Goal: Check status: Check status

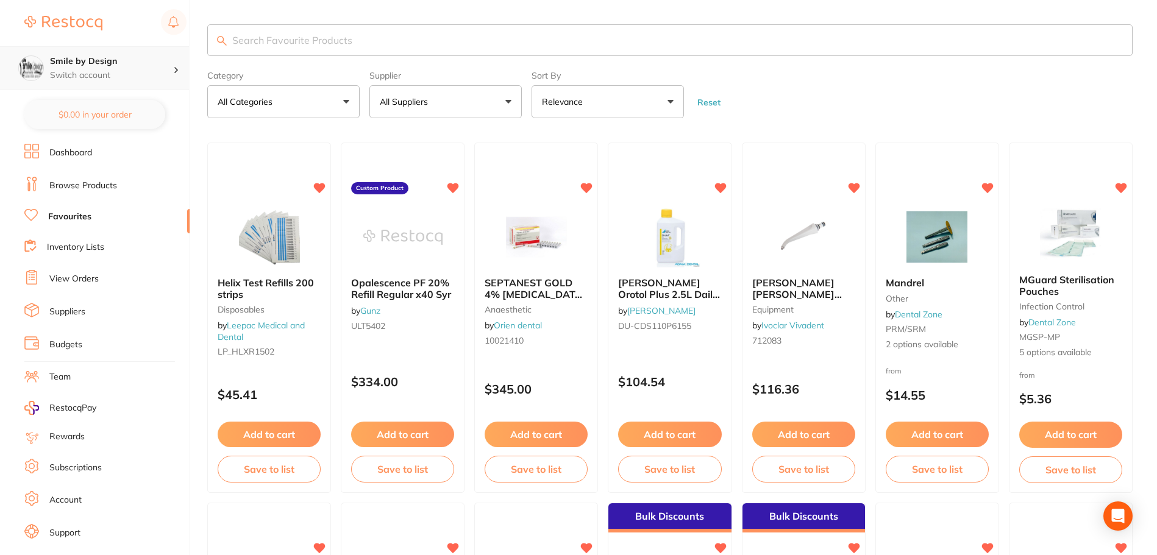
click at [115, 78] on p "Switch account" at bounding box center [111, 75] width 123 height 12
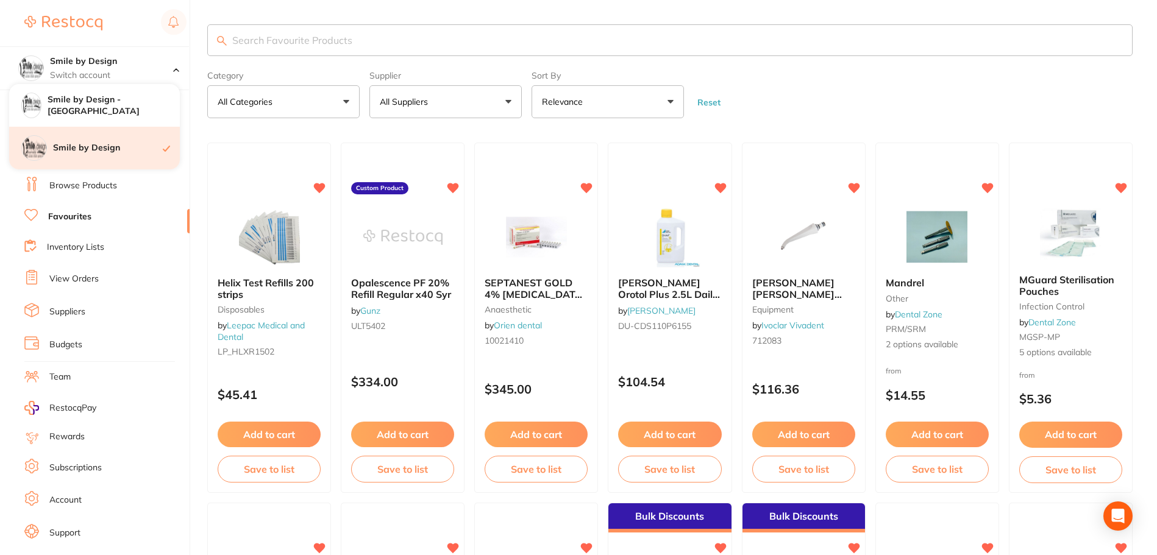
click at [117, 152] on h4 "Smile by Design" at bounding box center [108, 148] width 110 height 12
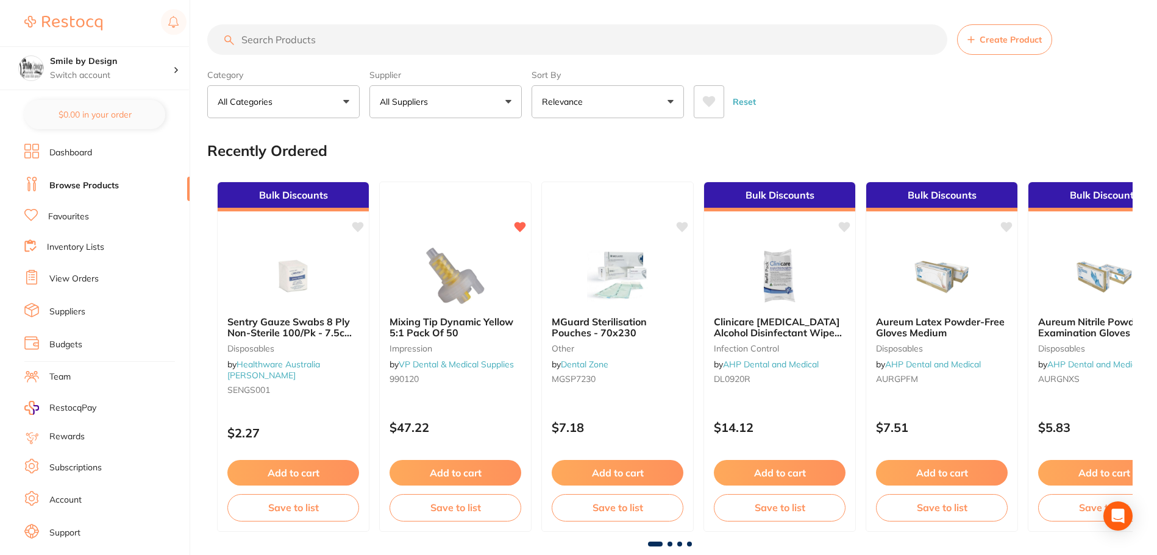
click at [94, 279] on link "View Orders" at bounding box center [73, 279] width 49 height 12
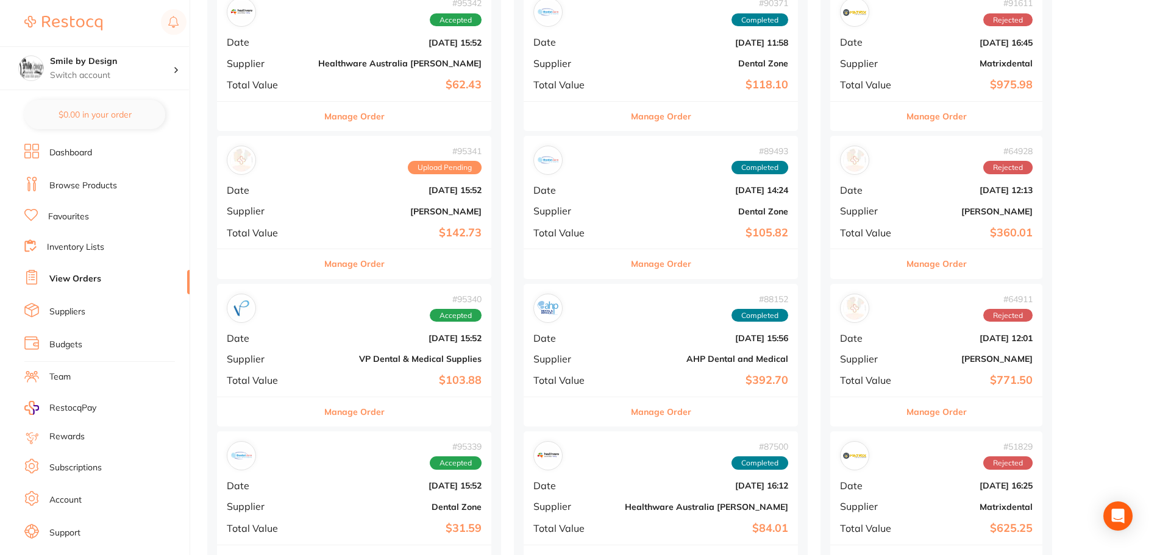
scroll to position [183, 0]
click at [631, 264] on button "Manage Order" at bounding box center [661, 263] width 60 height 29
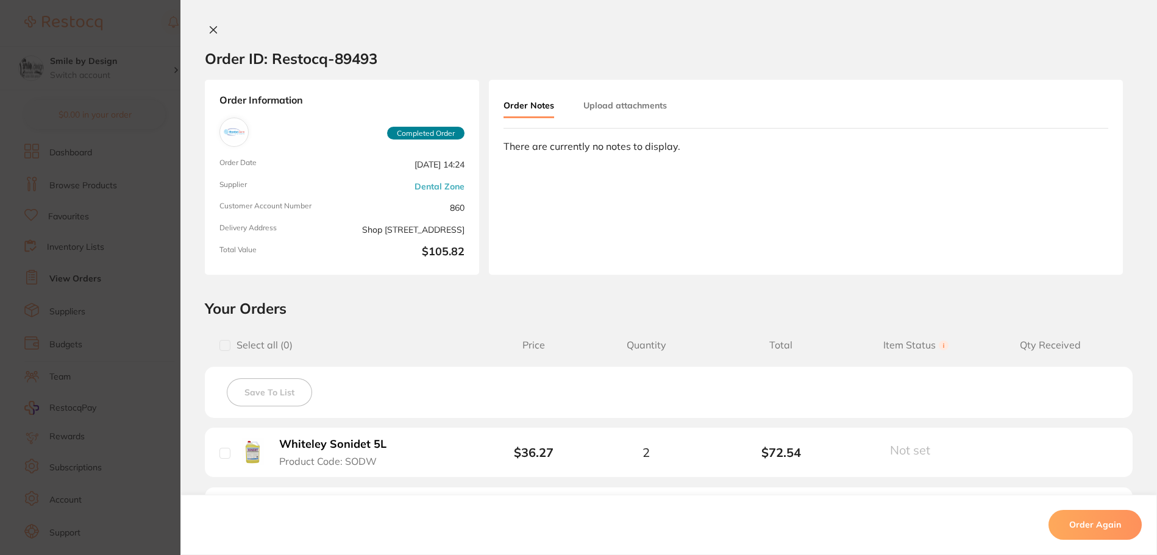
click at [209, 24] on div "Order ID: Restocq- 89493 Order Information Completed Order Order Date [DATE] 14…" at bounding box center [668, 277] width 976 height 555
click at [208, 25] on icon at bounding box center [213, 30] width 10 height 10
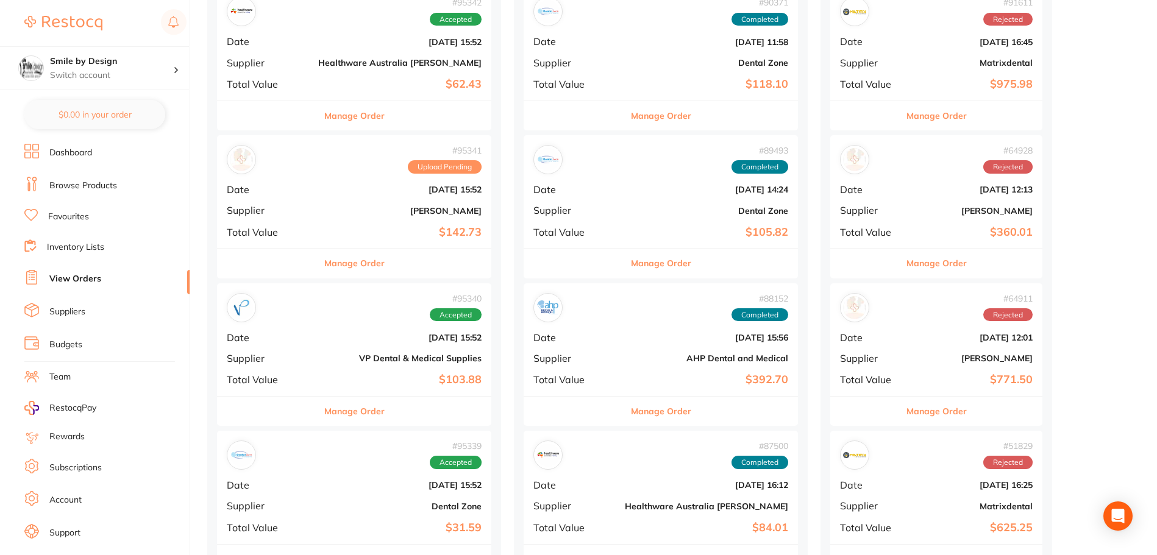
scroll to position [305, 0]
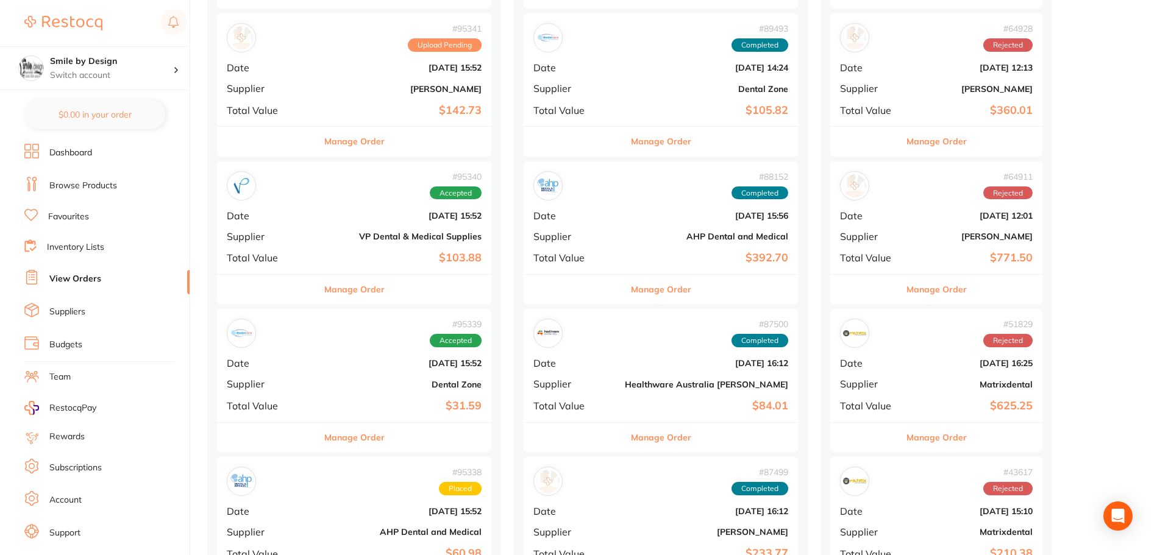
drag, startPoint x: 350, startPoint y: 286, endPoint x: 331, endPoint y: 325, distance: 43.1
click at [350, 286] on button "Manage Order" at bounding box center [354, 289] width 60 height 29
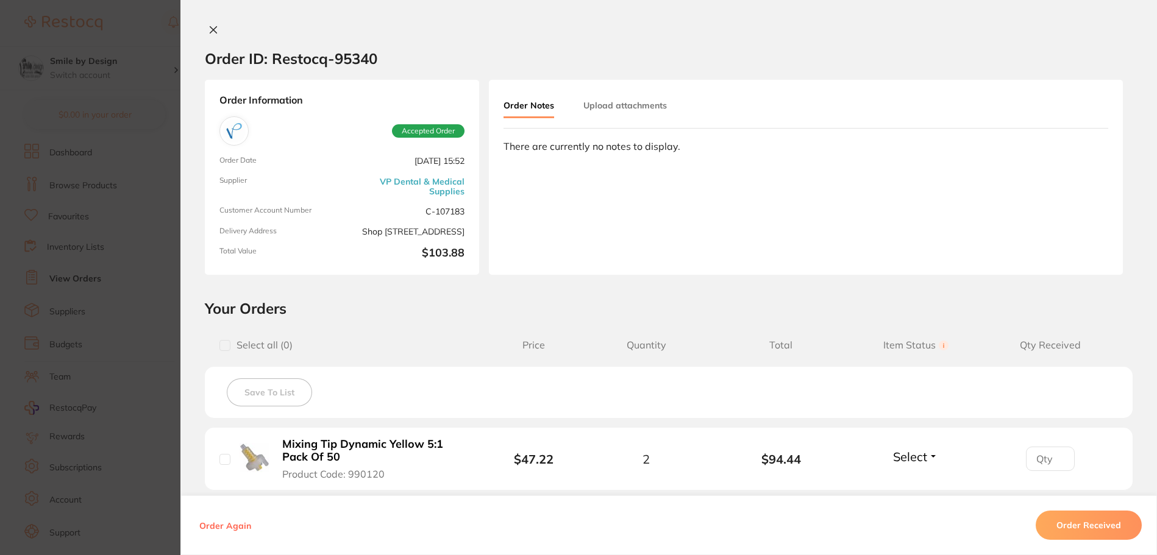
click at [80, 338] on section "Order ID: Restocq- 95340 Order Information Accepted Order Order Date [DATE] 15:…" at bounding box center [578, 277] width 1157 height 555
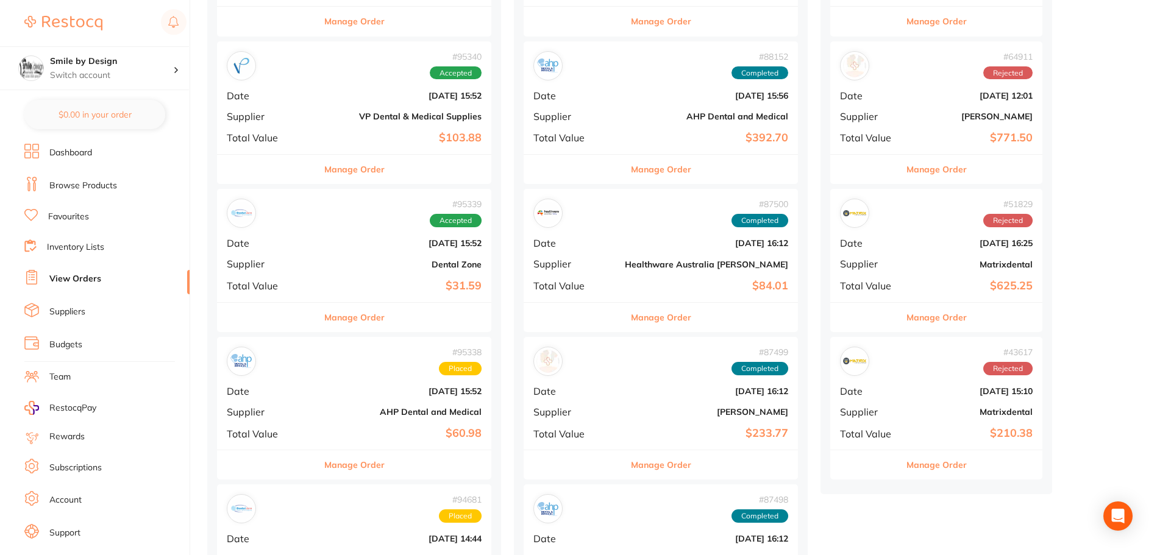
scroll to position [427, 0]
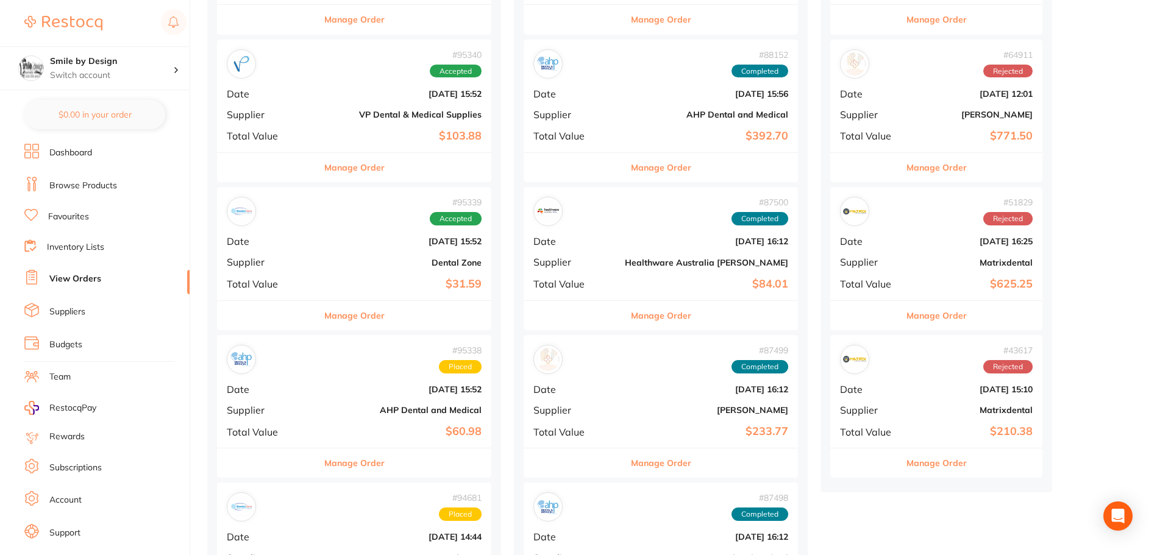
click at [333, 319] on button "Manage Order" at bounding box center [354, 315] width 60 height 29
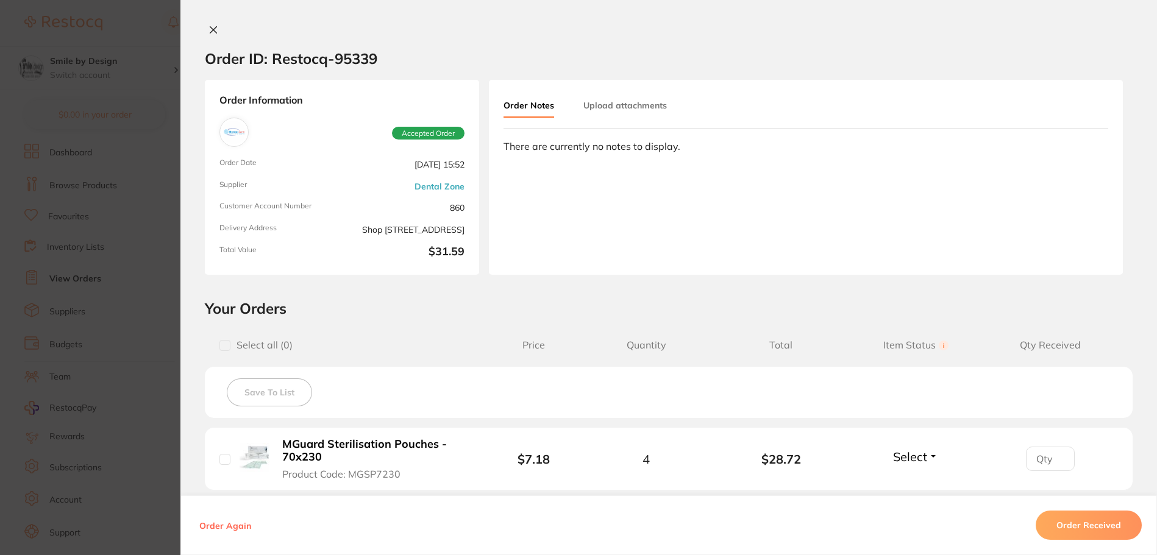
scroll to position [185, 0]
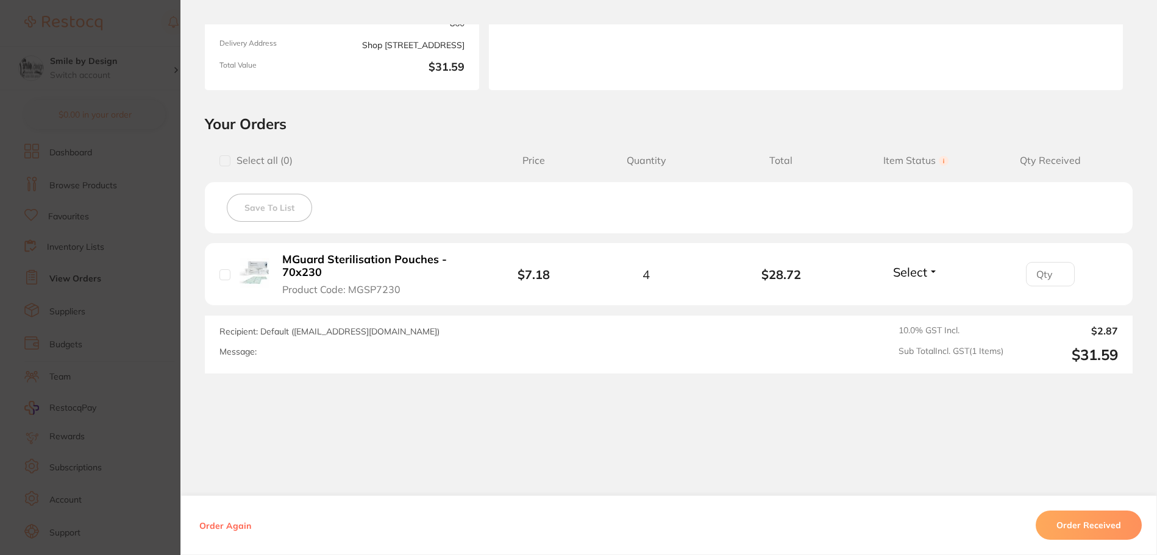
click at [91, 313] on section "Order ID: Restocq- 95339 Order Information Accepted Order Order Date [DATE] 15:…" at bounding box center [578, 277] width 1157 height 555
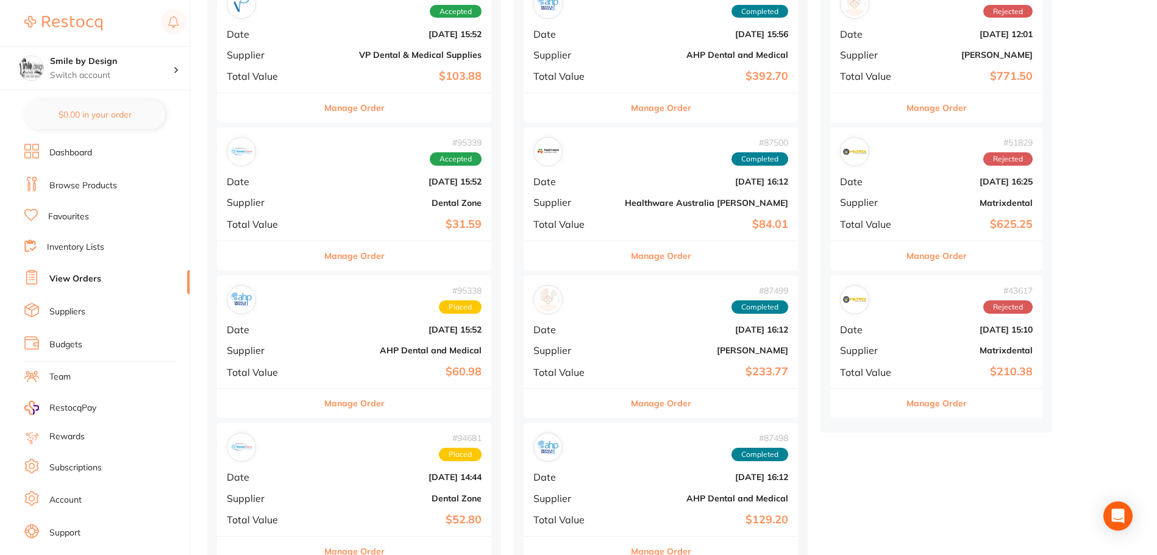
scroll to position [548, 0]
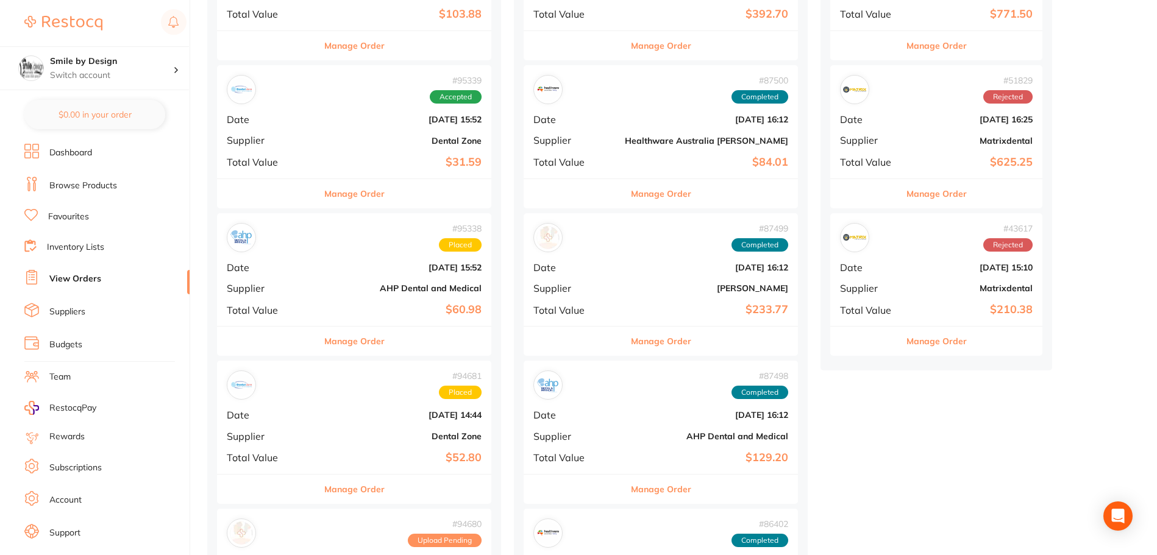
click at [354, 345] on button "Manage Order" at bounding box center [354, 341] width 60 height 29
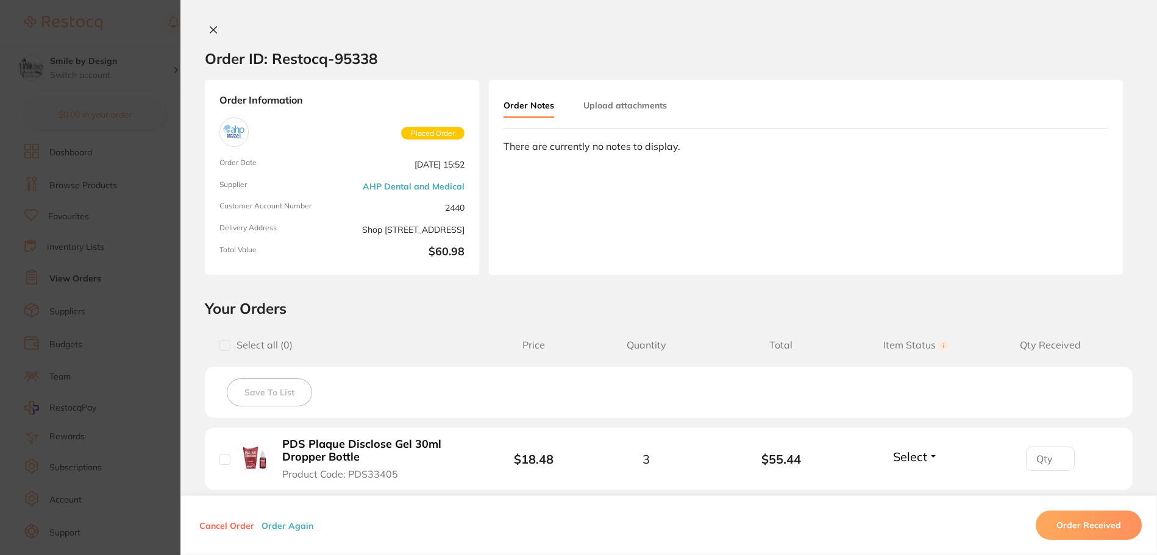
click at [60, 330] on section "Order ID: Restocq- 95338 Order Information Placed Order Order Date [DATE] 15:52…" at bounding box center [578, 277] width 1157 height 555
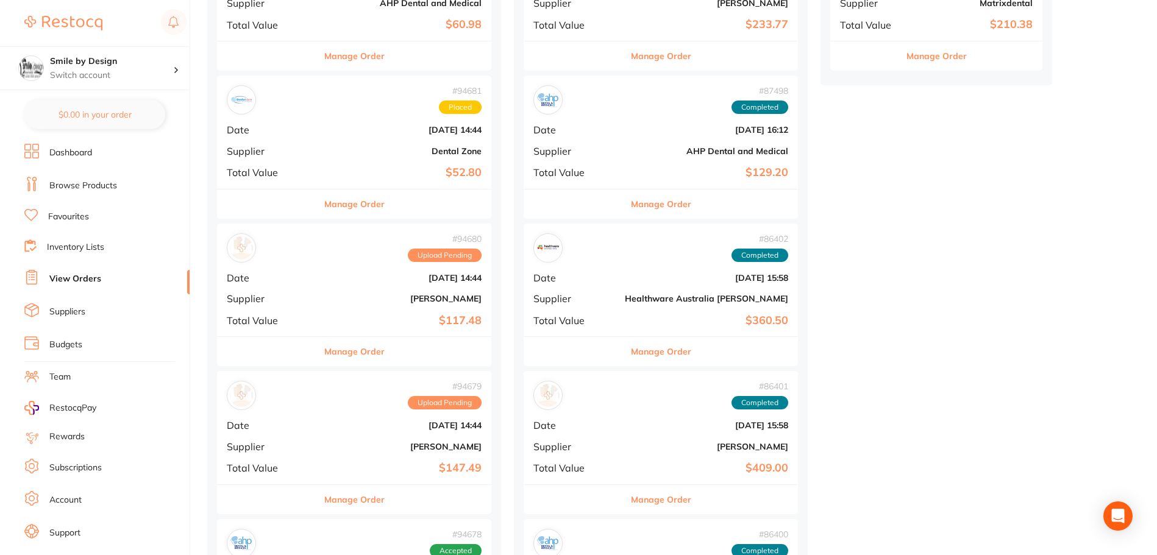
scroll to position [853, 0]
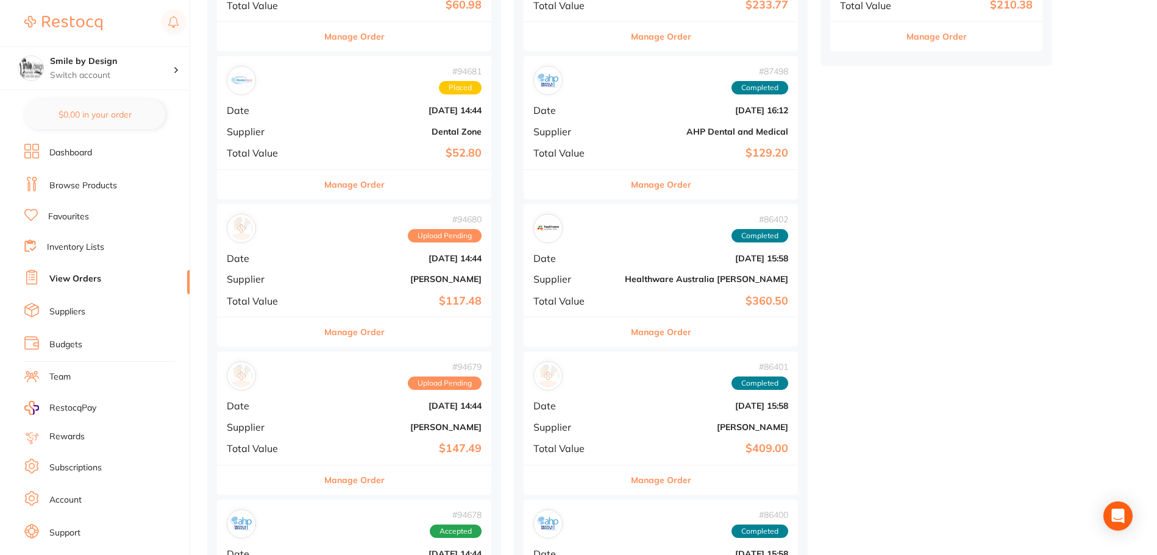
click at [344, 339] on button "Manage Order" at bounding box center [354, 331] width 60 height 29
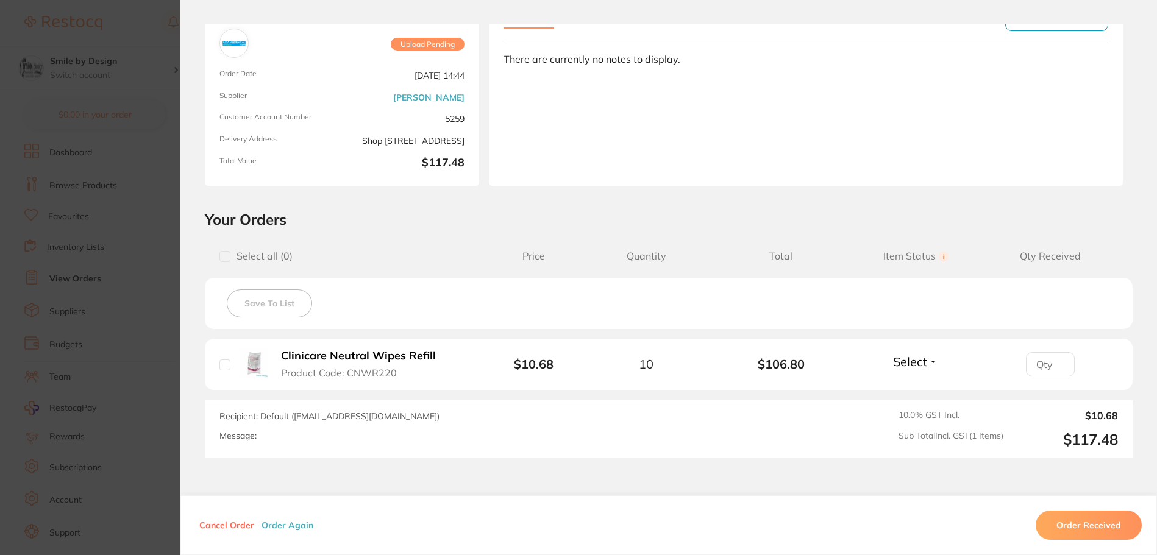
scroll to position [174, 0]
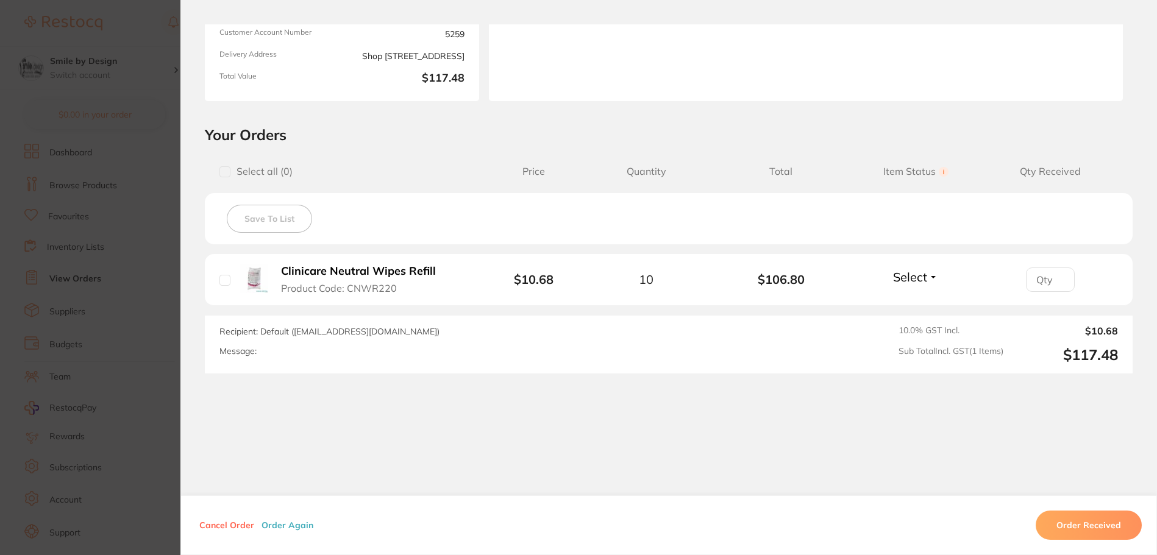
click at [102, 349] on section "Order ID: Restocq- 94680 Order Information Upload Pending Order Date [DATE] 14:…" at bounding box center [578, 277] width 1157 height 555
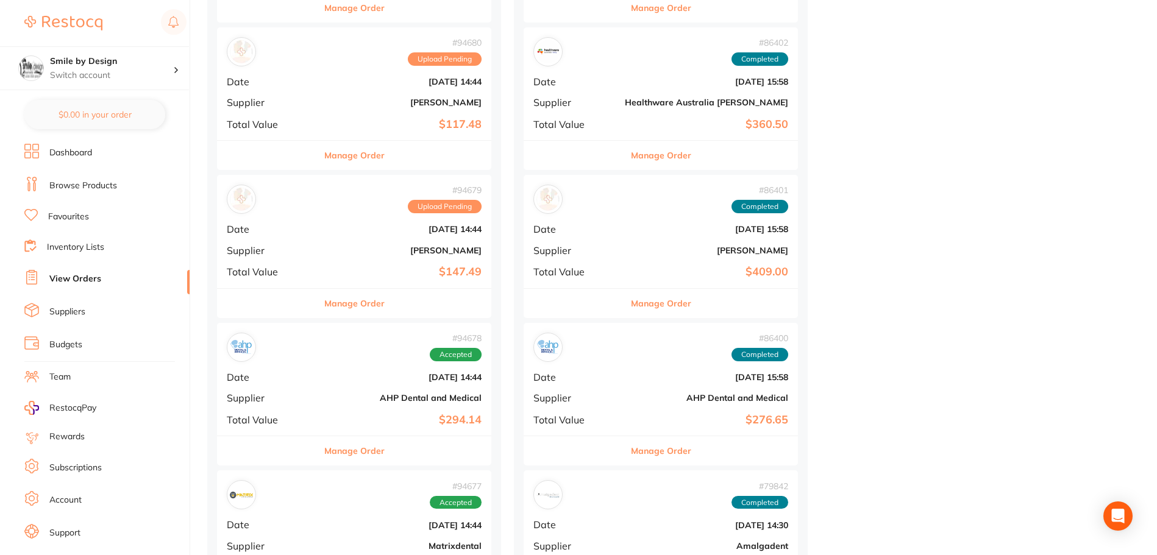
scroll to position [1036, 0]
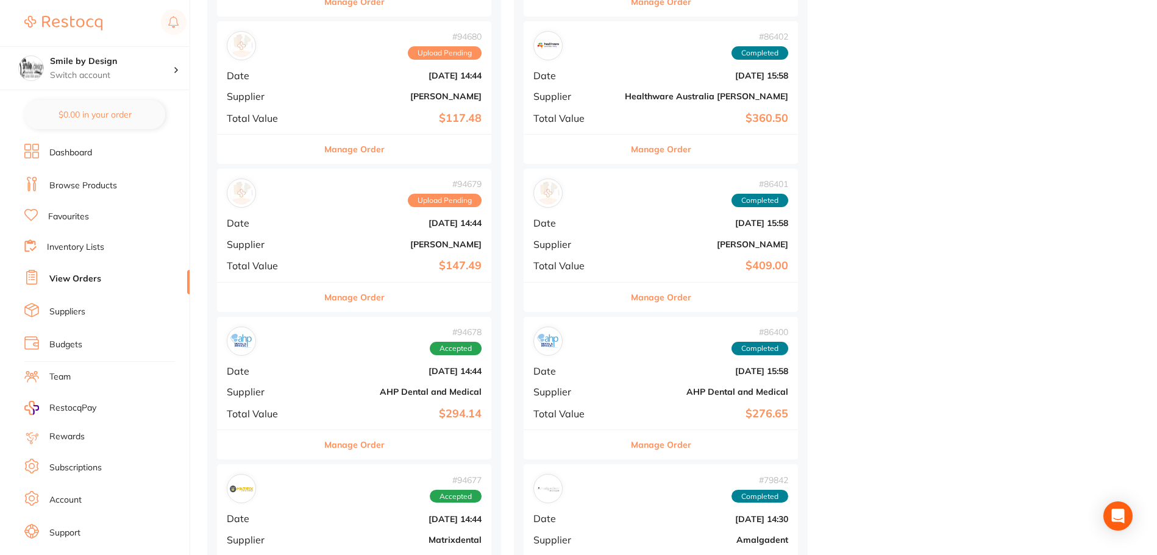
click at [343, 298] on button "Manage Order" at bounding box center [354, 297] width 60 height 29
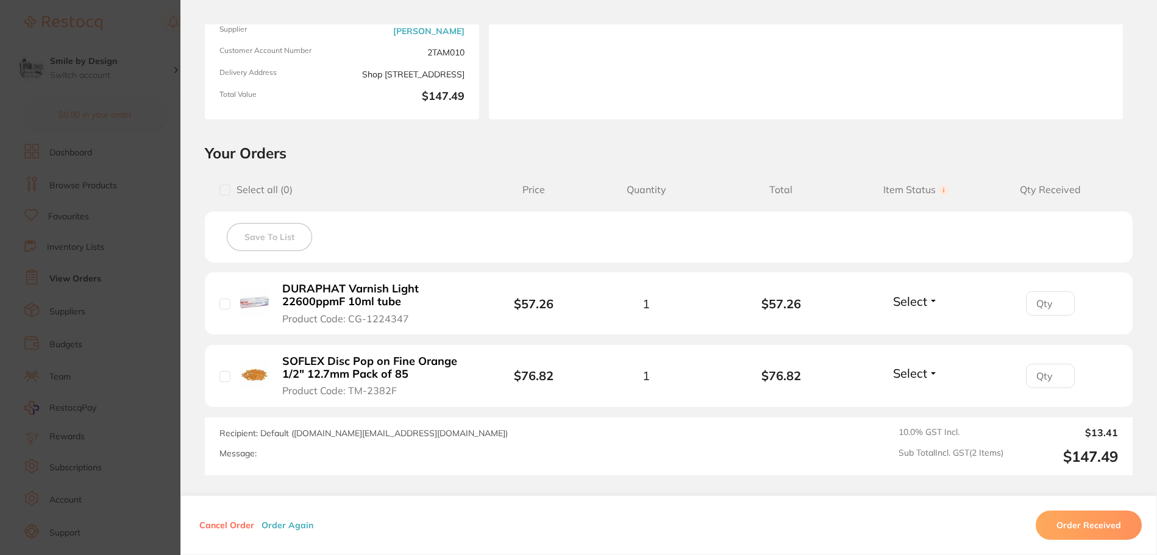
scroll to position [183, 0]
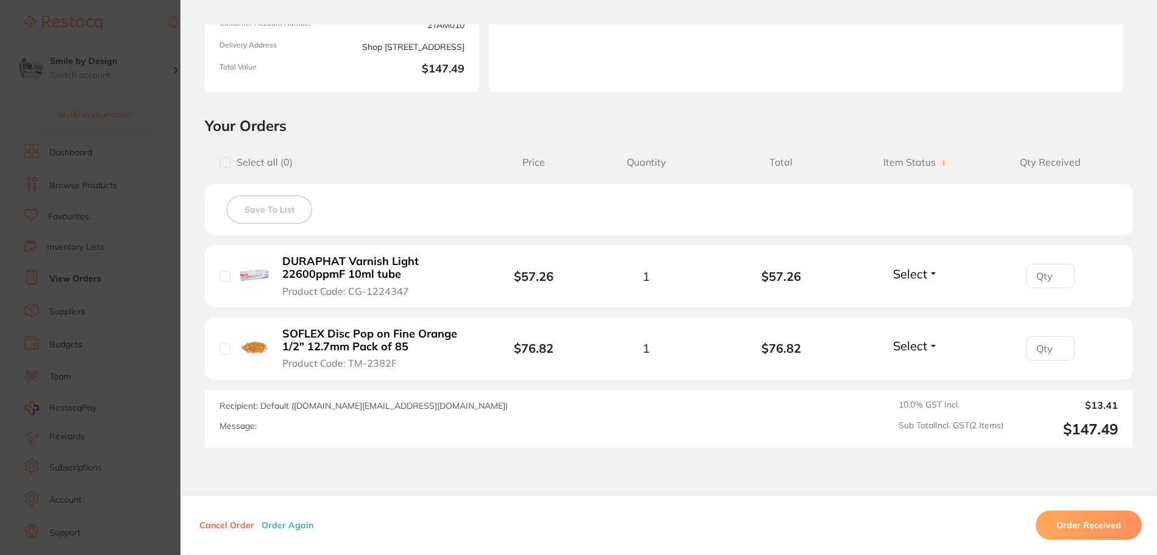
click at [107, 356] on section "Order ID: Restocq- 94679 Order Information Upload Pending Order Date [DATE] 14:…" at bounding box center [578, 277] width 1157 height 555
